Goal: Find specific page/section: Find specific page/section

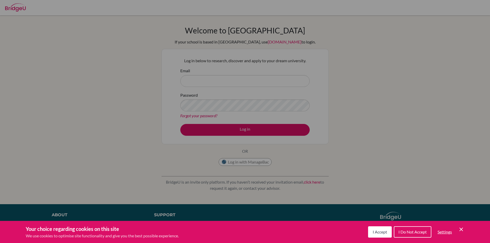
click at [376, 230] on span "I Accept" at bounding box center [380, 231] width 14 height 5
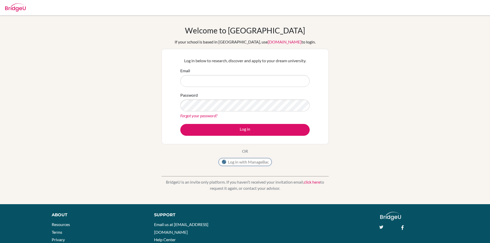
click at [257, 163] on button "Log in with ManageBac" at bounding box center [245, 162] width 53 height 8
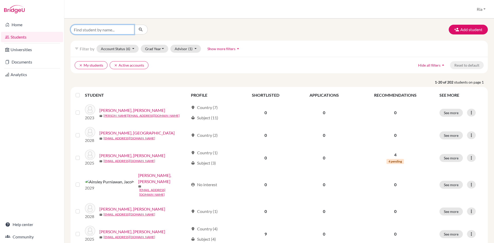
click at [121, 33] on input "Find student by name..." at bounding box center [102, 30] width 64 height 10
type input "[PERSON_NAME]"
click button "submit" at bounding box center [141, 30] width 14 height 10
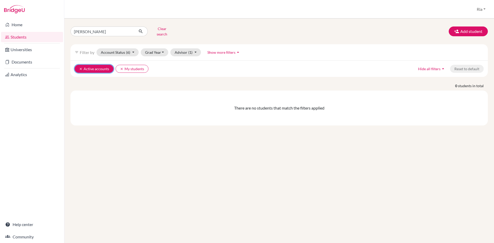
click at [83, 66] on button "clear Active accounts" at bounding box center [94, 69] width 39 height 8
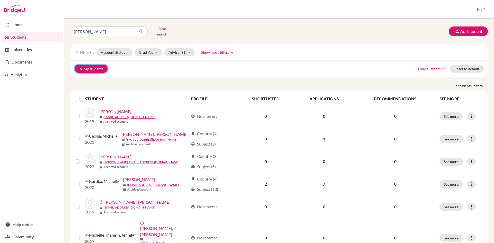
click at [82, 67] on icon "clear" at bounding box center [81, 69] width 4 height 4
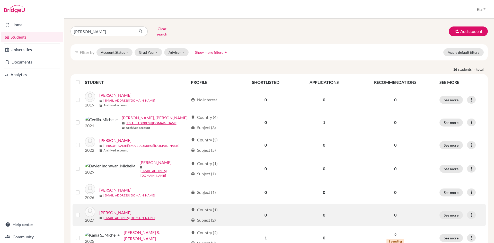
click at [115, 210] on link "[PERSON_NAME]" at bounding box center [115, 213] width 32 height 6
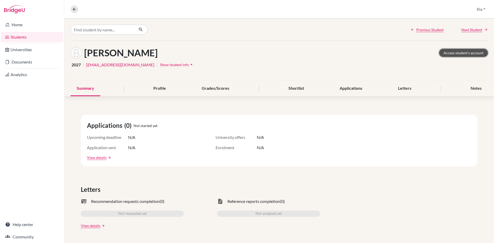
click at [458, 51] on link "Access student's account" at bounding box center [463, 53] width 49 height 8
